Goal: Find specific page/section: Find specific page/section

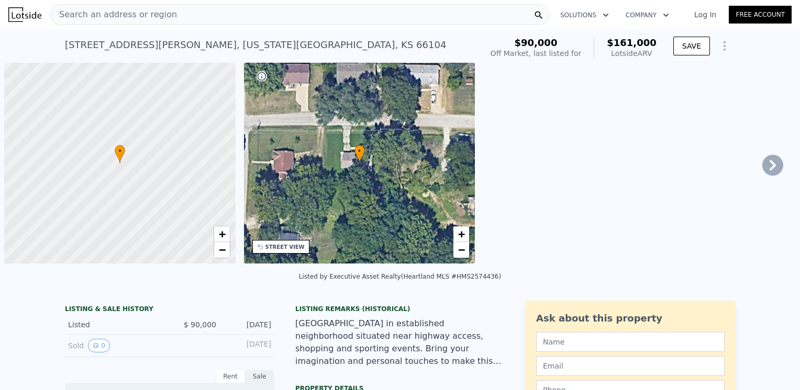
scroll to position [0, 4]
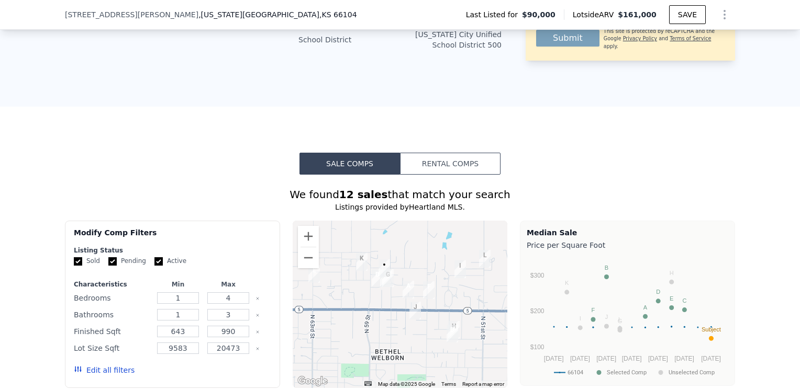
scroll to position [624, 0]
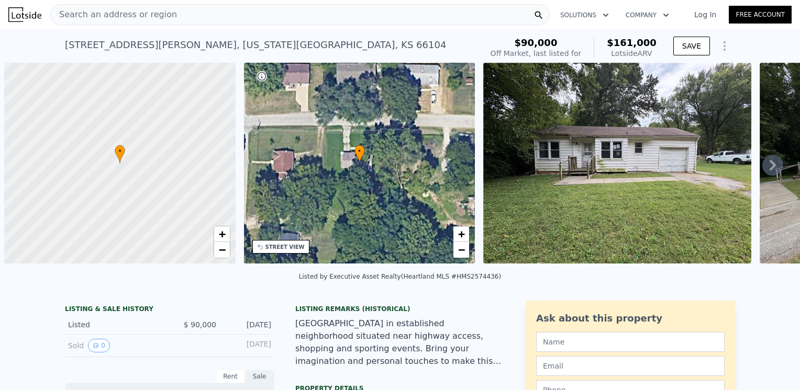
scroll to position [0, 4]
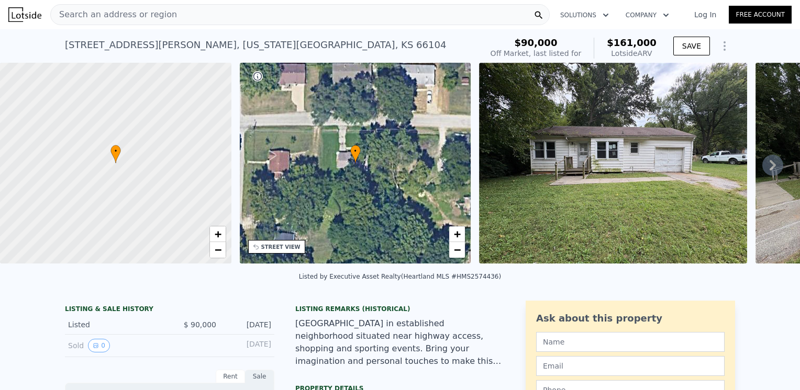
click at [647, 201] on img at bounding box center [613, 163] width 268 height 201
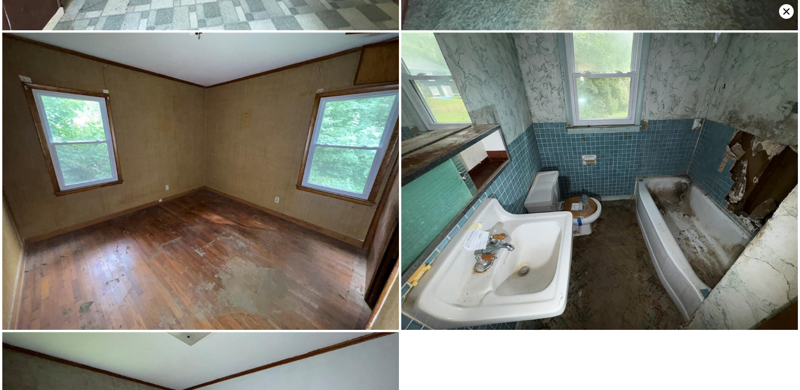
scroll to position [1186, 0]
